Goal: Leave review/rating

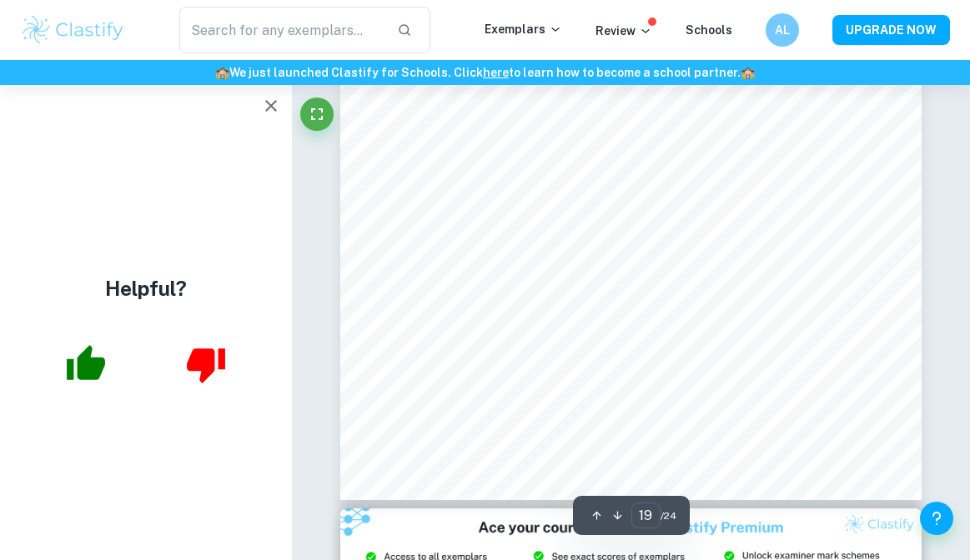
scroll to position [15040, 0]
type input "18"
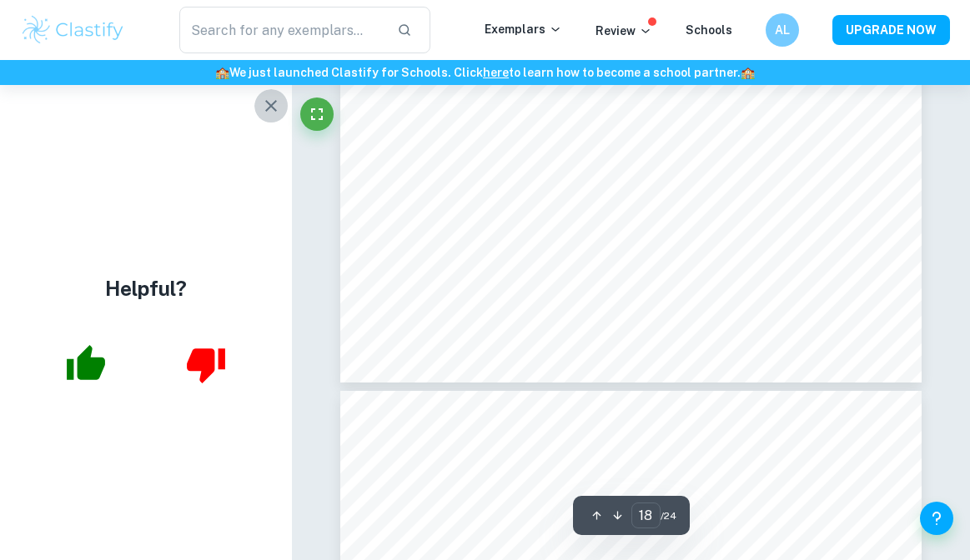
click at [257, 103] on button "button" at bounding box center [270, 105] width 33 height 33
